Goal: Information Seeking & Learning: Learn about a topic

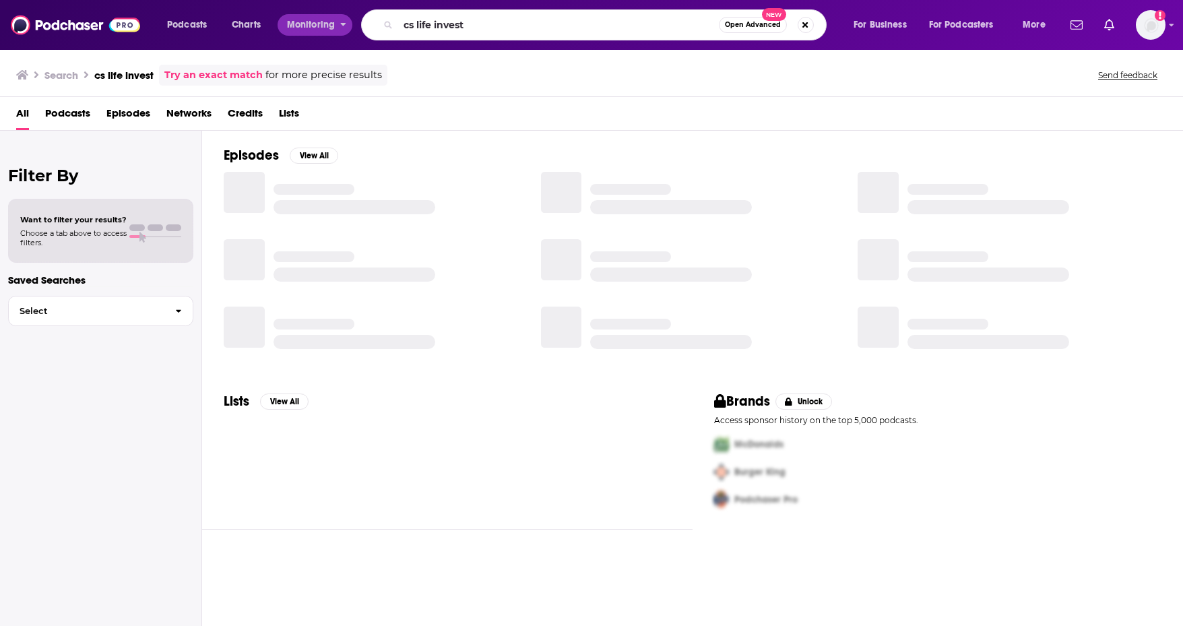
click at [302, 28] on div "Podcasts Charts Monitoring cs life invest Open Advanced New For Business For Po…" at bounding box center [608, 24] width 901 height 31
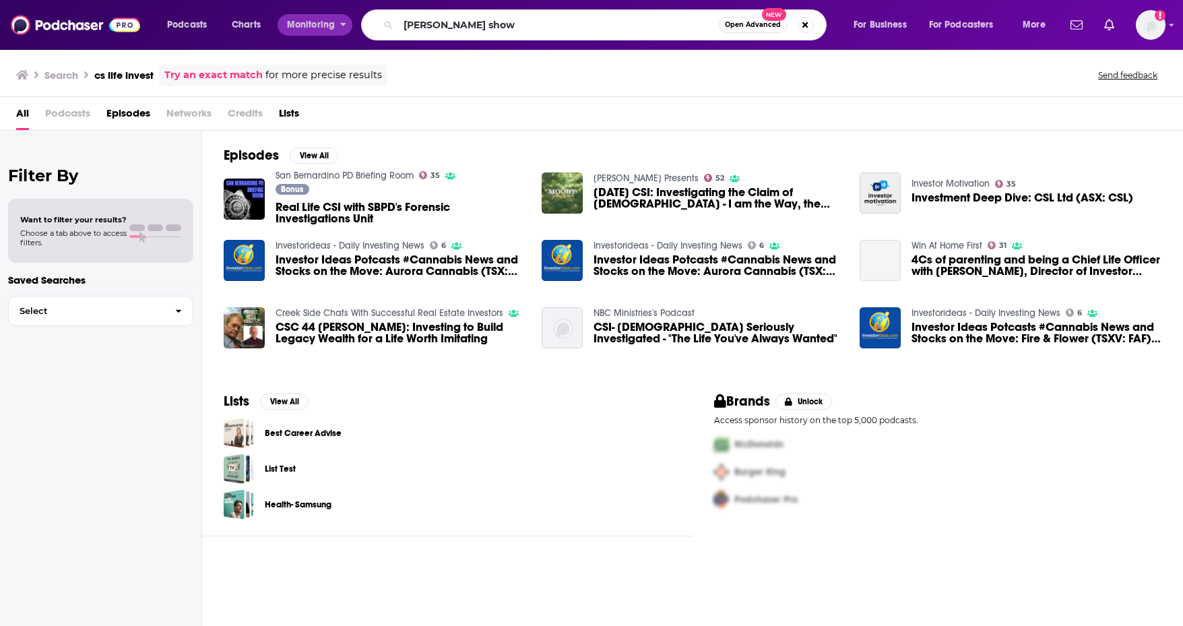
type input "[PERSON_NAME] show"
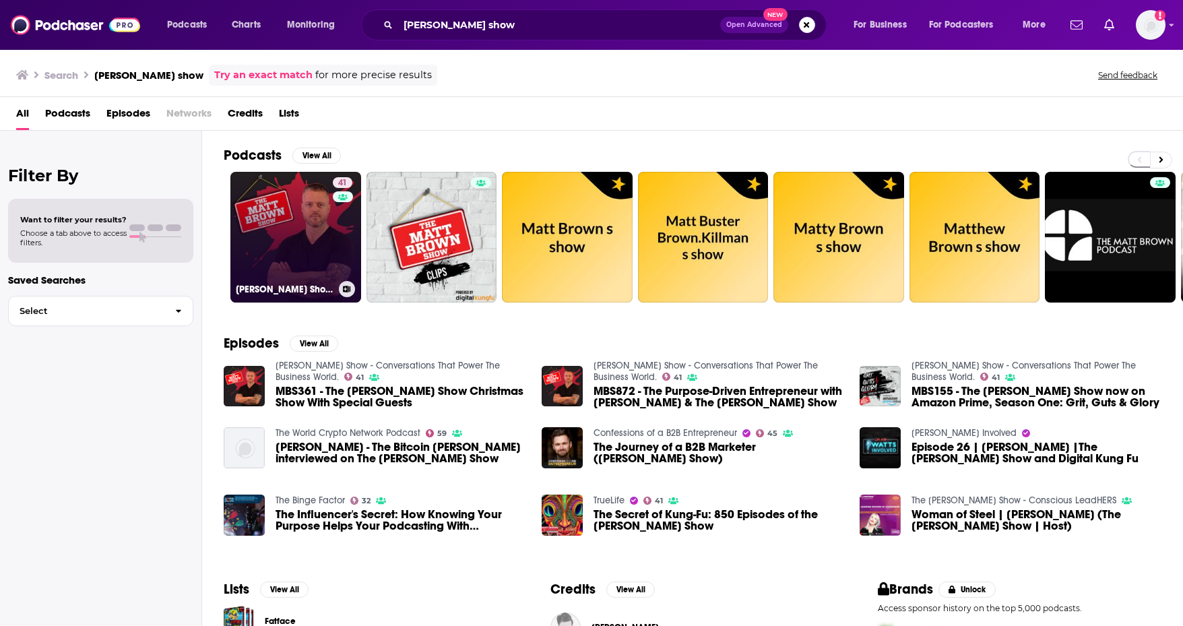
click at [287, 259] on link "41 [PERSON_NAME] Show - Conversations That Power The Business World." at bounding box center [295, 237] width 131 height 131
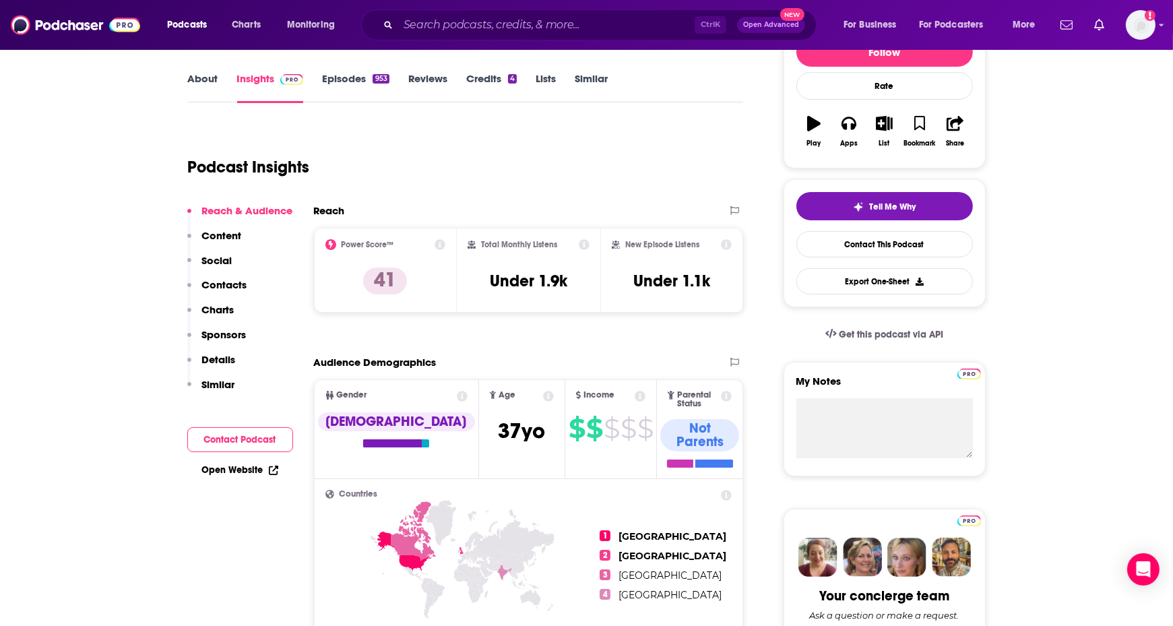
scroll to position [203, 0]
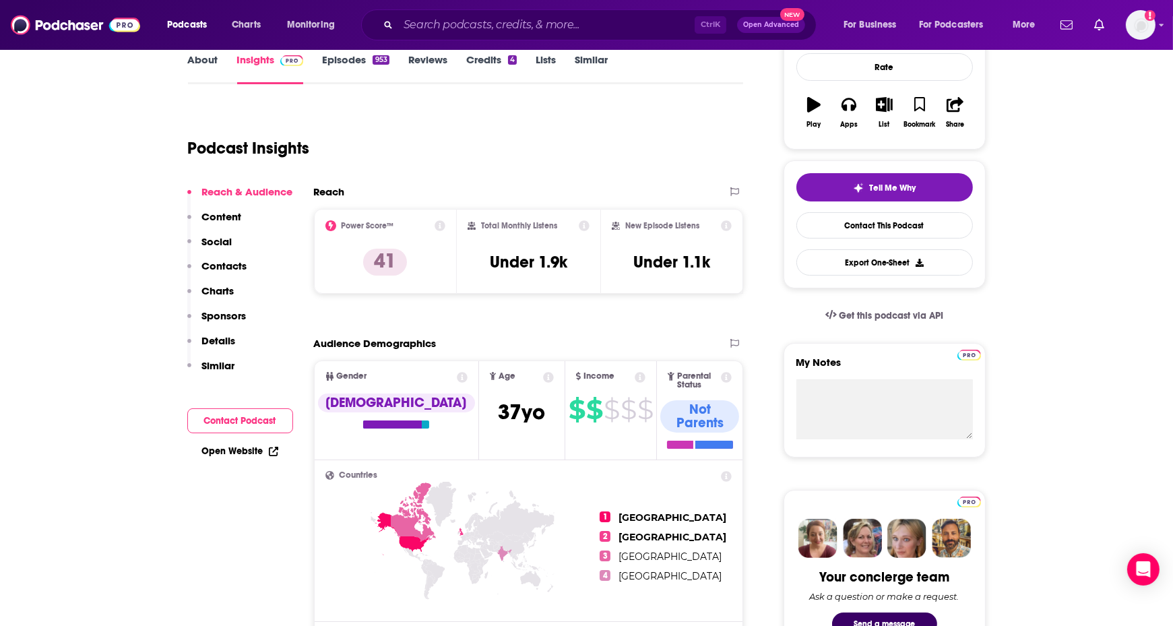
click at [356, 59] on link "Episodes 953" at bounding box center [355, 68] width 67 height 31
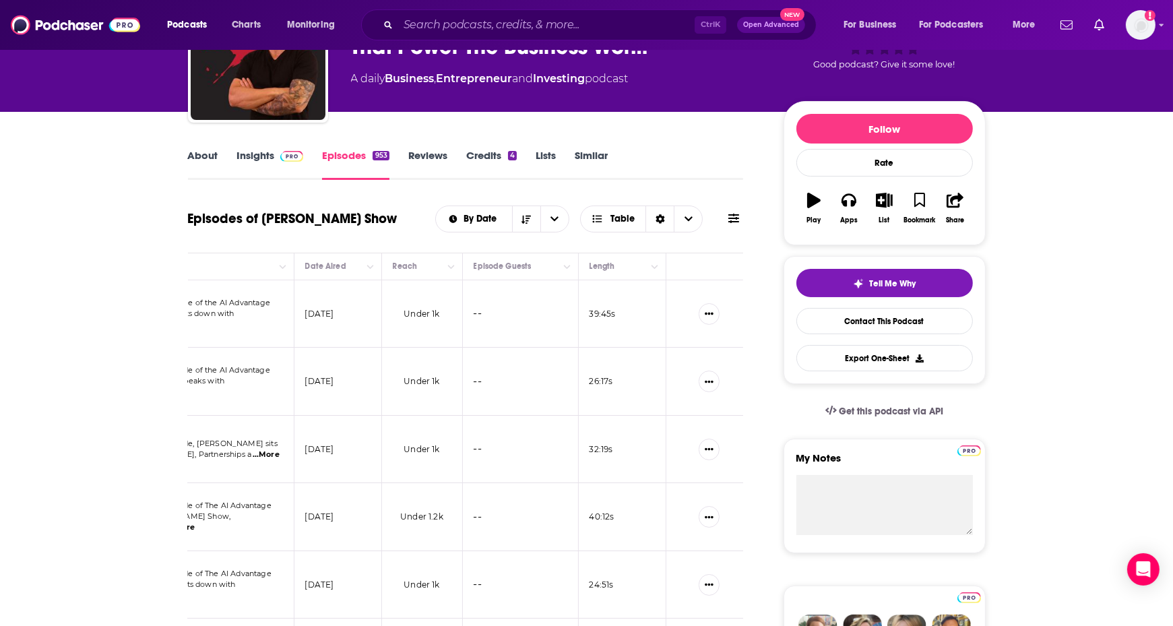
scroll to position [106, 0]
